Goal: Information Seeking & Learning: Learn about a topic

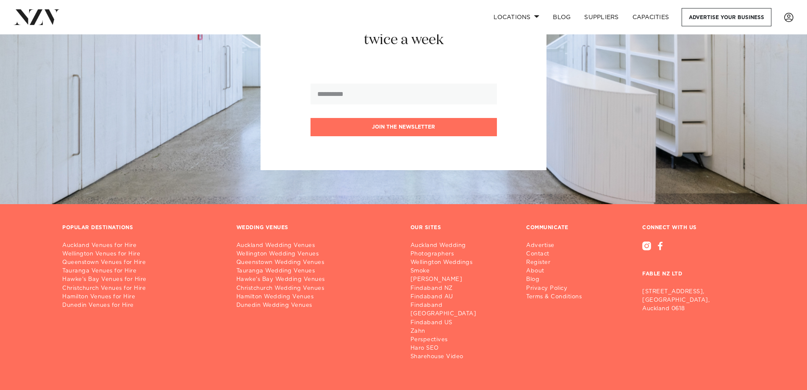
scroll to position [750, 0]
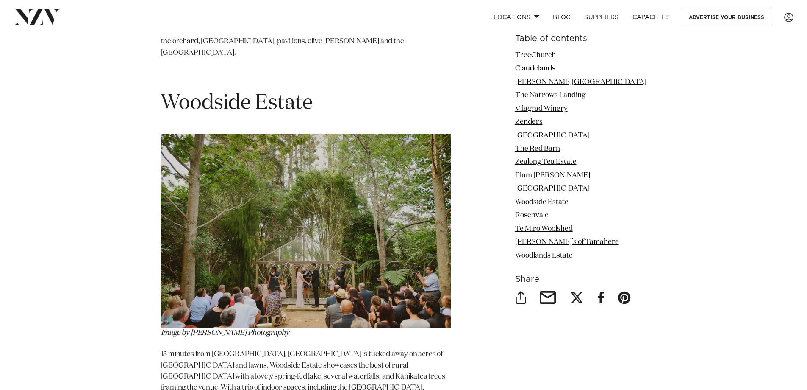
scroll to position [4747, 0]
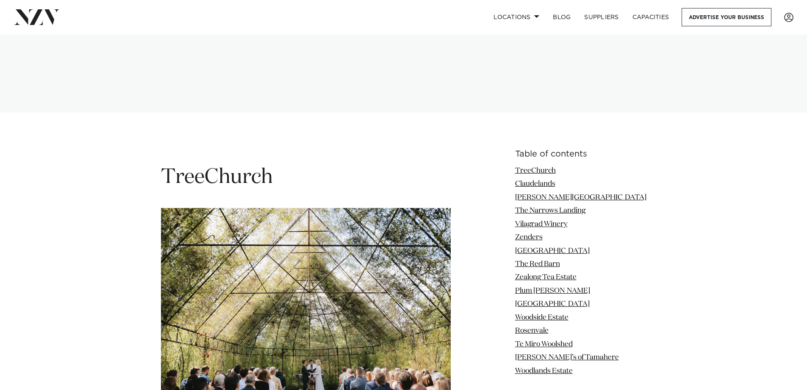
scroll to position [1272, 0]
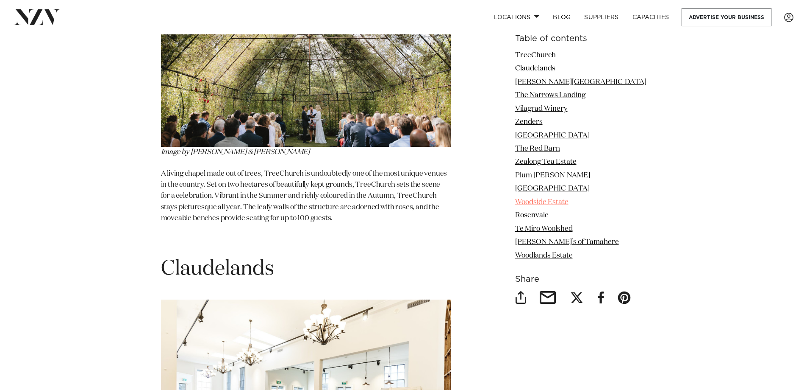
click at [569, 200] on link "Woodside Estate" at bounding box center [541, 201] width 53 height 7
